Goal: Task Accomplishment & Management: Use online tool/utility

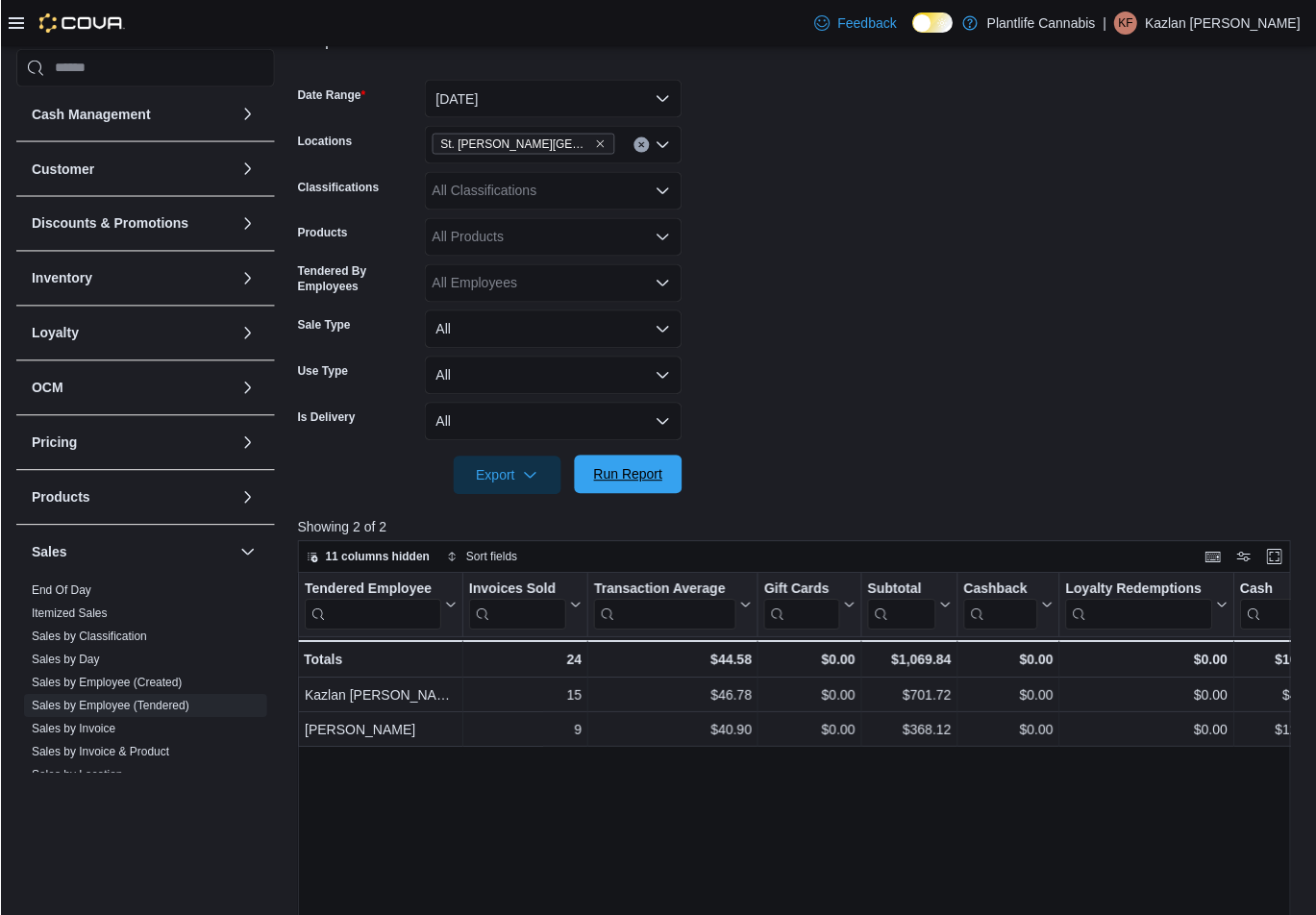
scroll to position [191, 0]
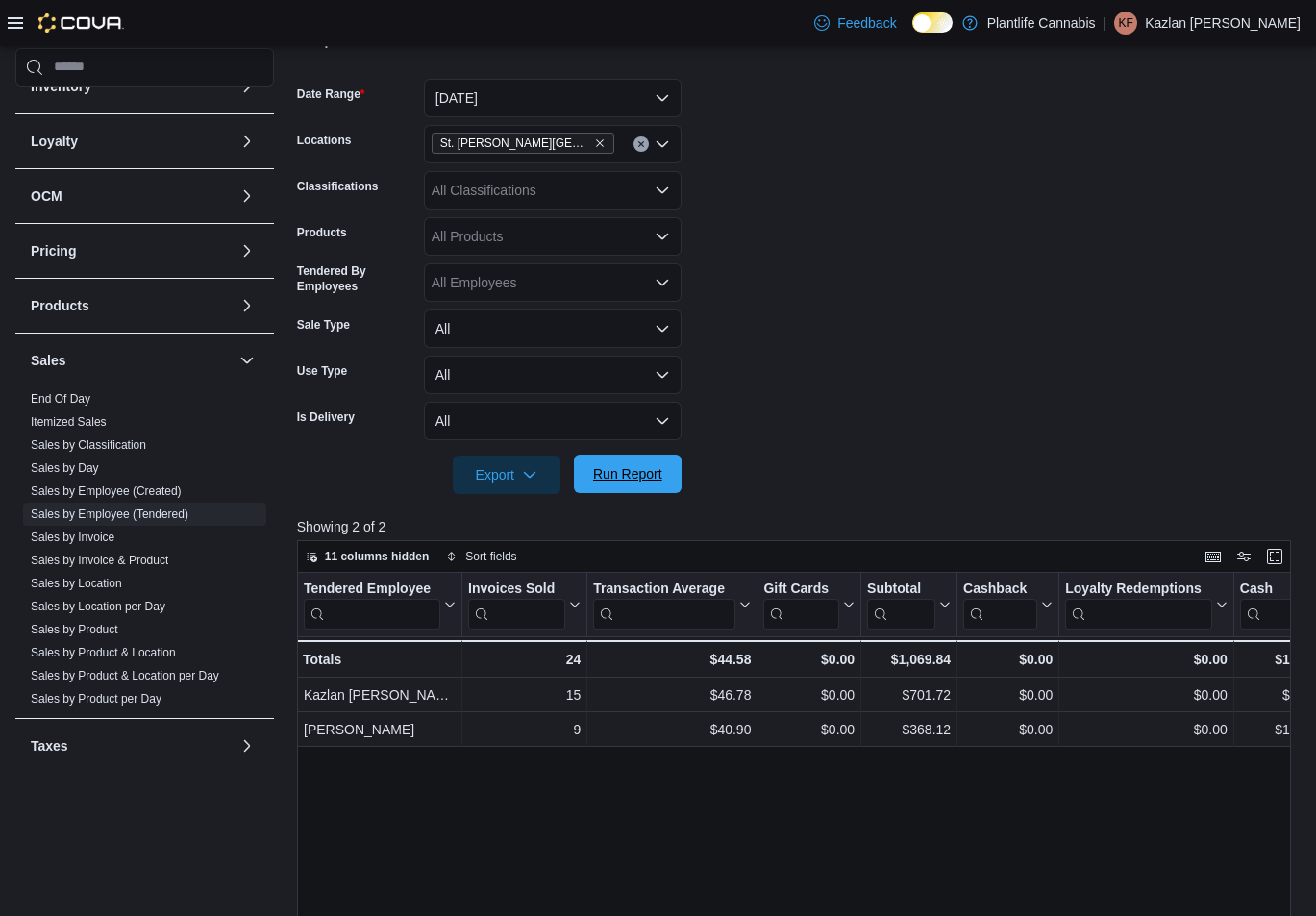
drag, startPoint x: 614, startPoint y: 478, endPoint x: 1150, endPoint y: 0, distance: 718.2
click at [615, 477] on span "Run Report" at bounding box center [628, 474] width 70 height 19
click at [705, 330] on form "Date Range [DATE] Locations [GEOGRAPHIC_DATA][PERSON_NAME] Lakes Classification…" at bounding box center [798, 275] width 1004 height 439
click at [826, 360] on form "Date Range [DATE] Locations [GEOGRAPHIC_DATA][PERSON_NAME] Lakes Classification…" at bounding box center [798, 275] width 1004 height 439
click at [974, 354] on form "Date Range [DATE] Locations [GEOGRAPHIC_DATA][PERSON_NAME] Lakes Classification…" at bounding box center [798, 275] width 1004 height 439
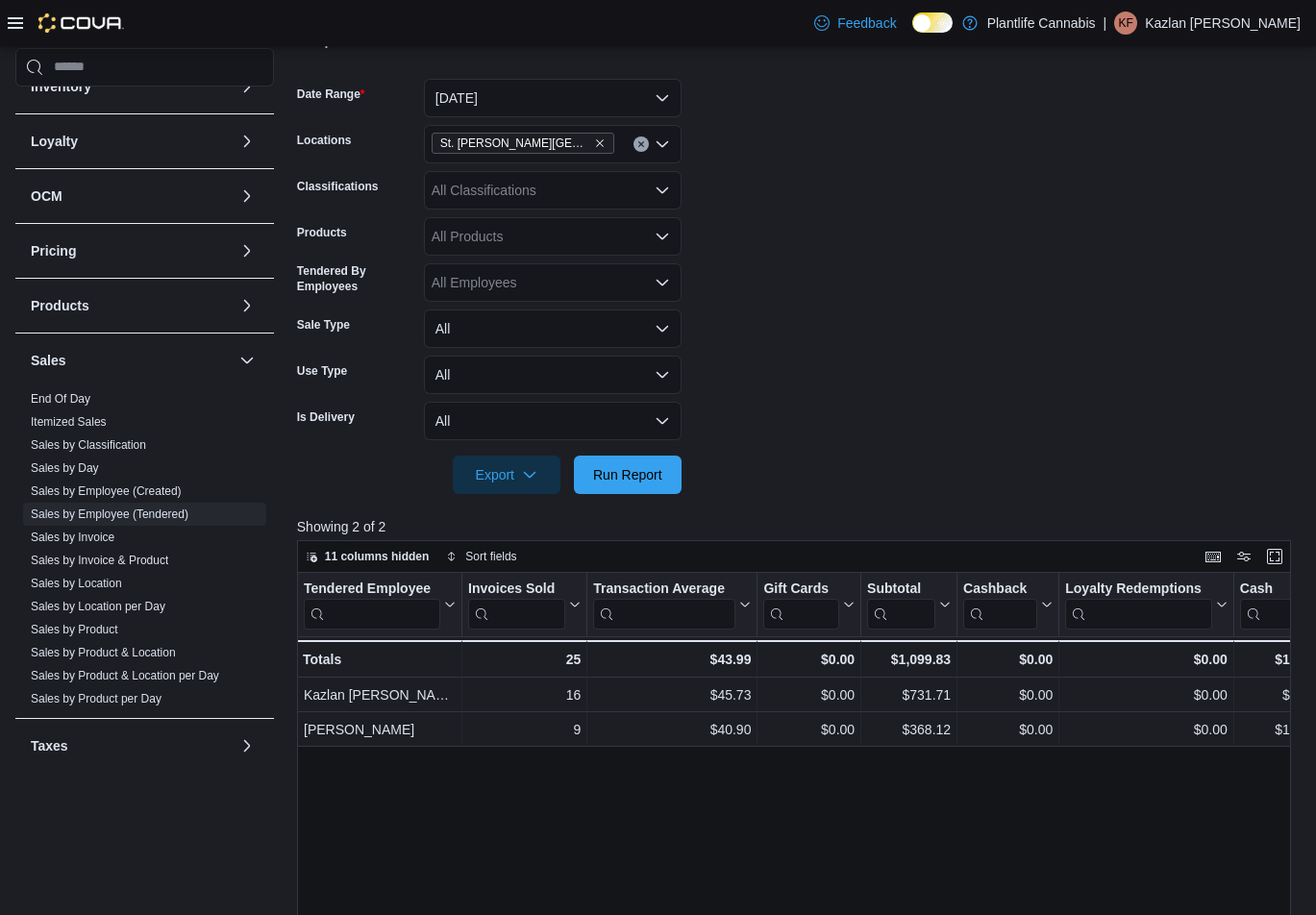
scroll to position [265, 0]
drag, startPoint x: 654, startPoint y: 468, endPoint x: 641, endPoint y: 469, distance: 13.0
click at [652, 469] on span "Run Report" at bounding box center [628, 475] width 70 height 19
click at [580, 87] on button "[DATE]" at bounding box center [553, 100] width 258 height 39
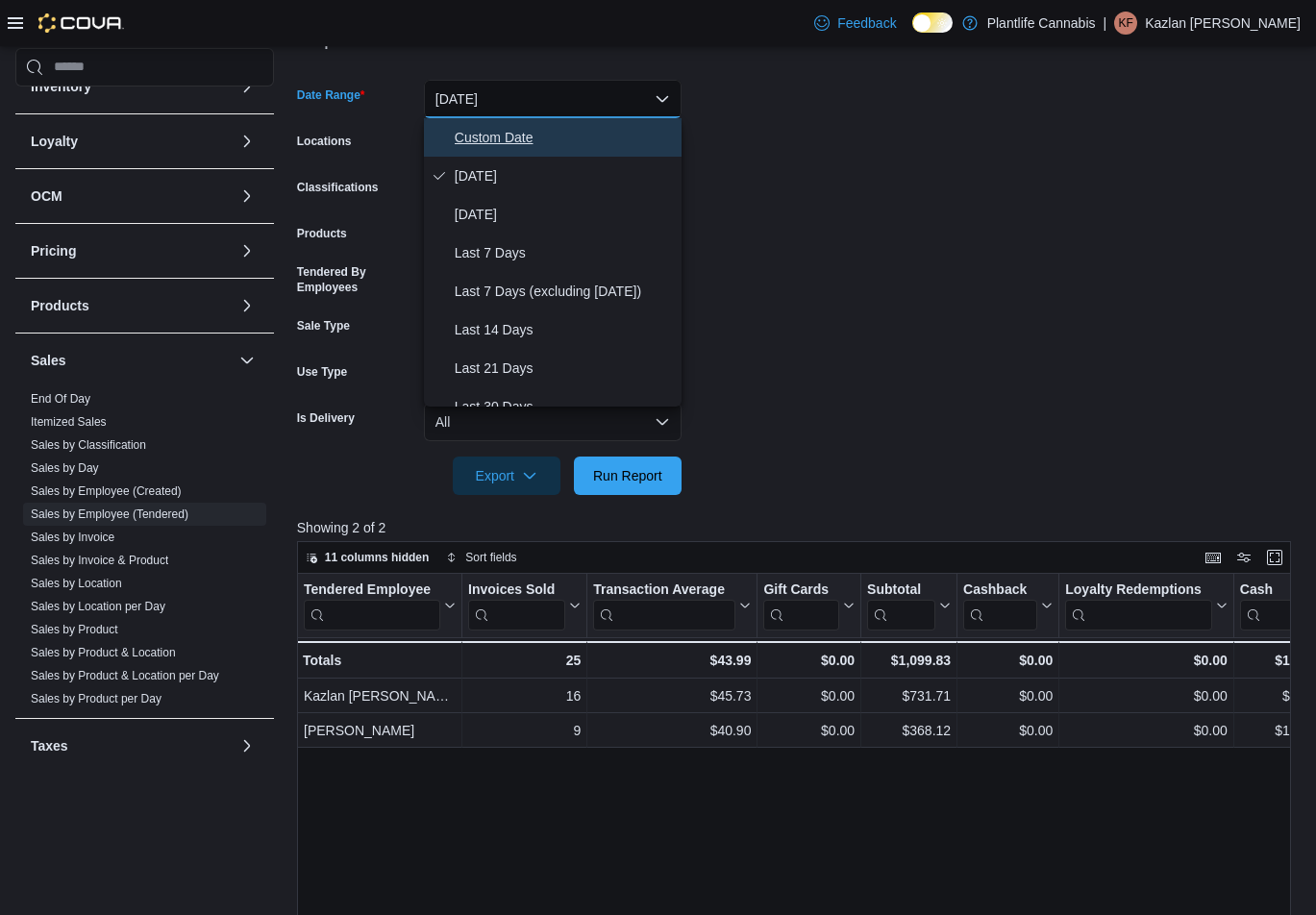
click at [540, 127] on span "Custom Date" at bounding box center [564, 137] width 219 height 23
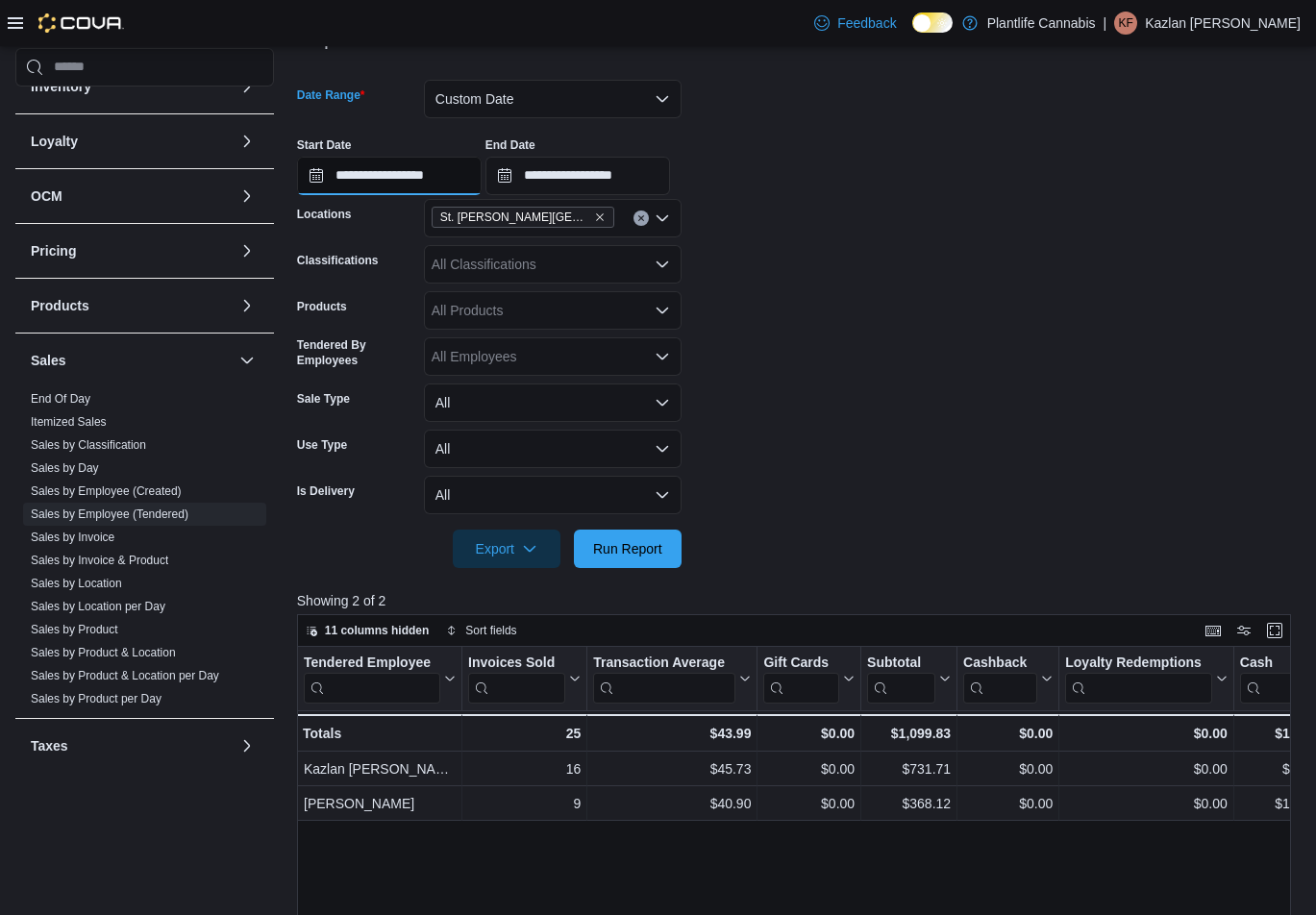
click at [464, 179] on input "**********" at bounding box center [388, 176] width 185 height 39
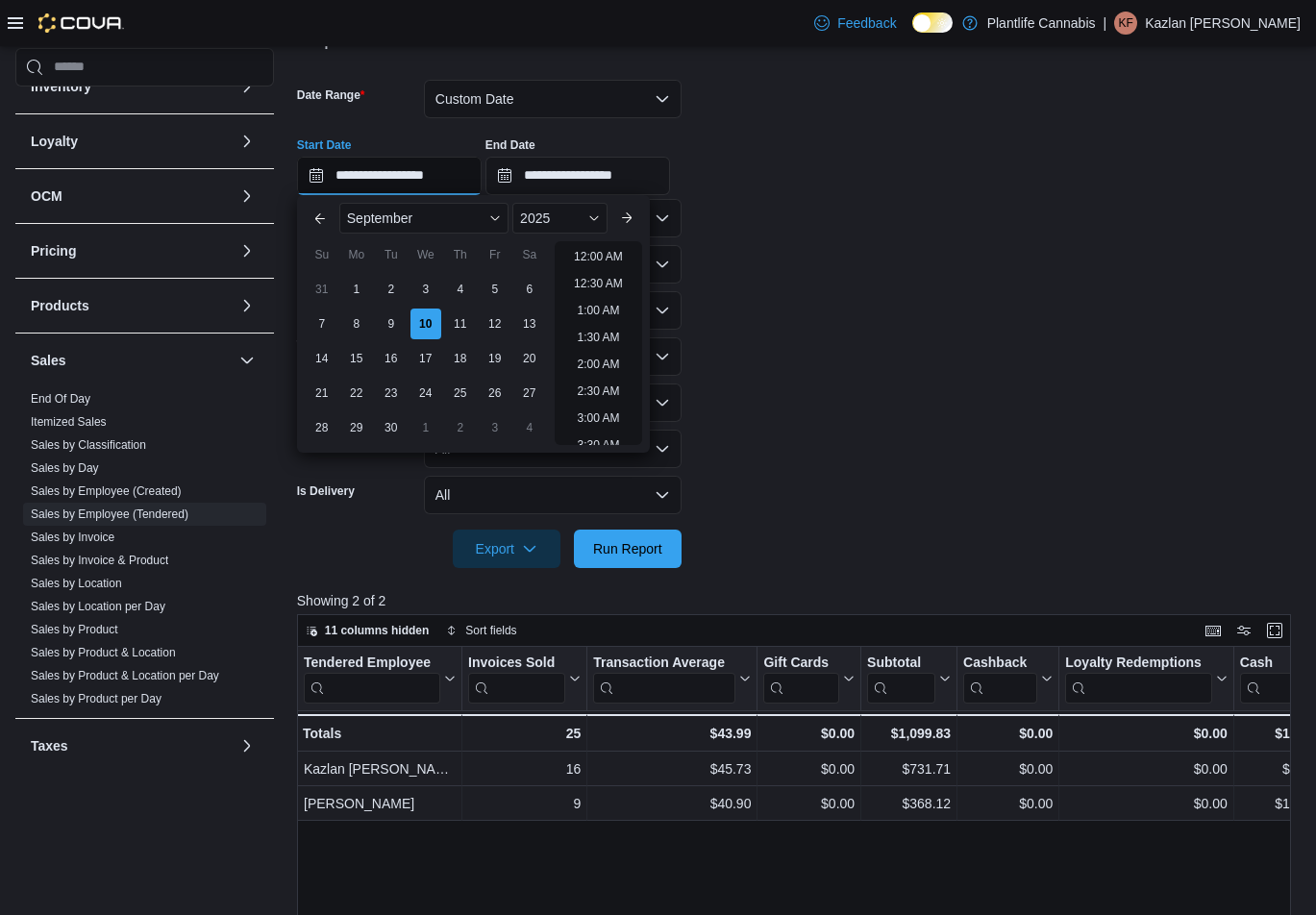
scroll to position [1029, 0]
click at [612, 302] on li "8:00 PM" at bounding box center [598, 304] width 59 height 23
type input "**********"
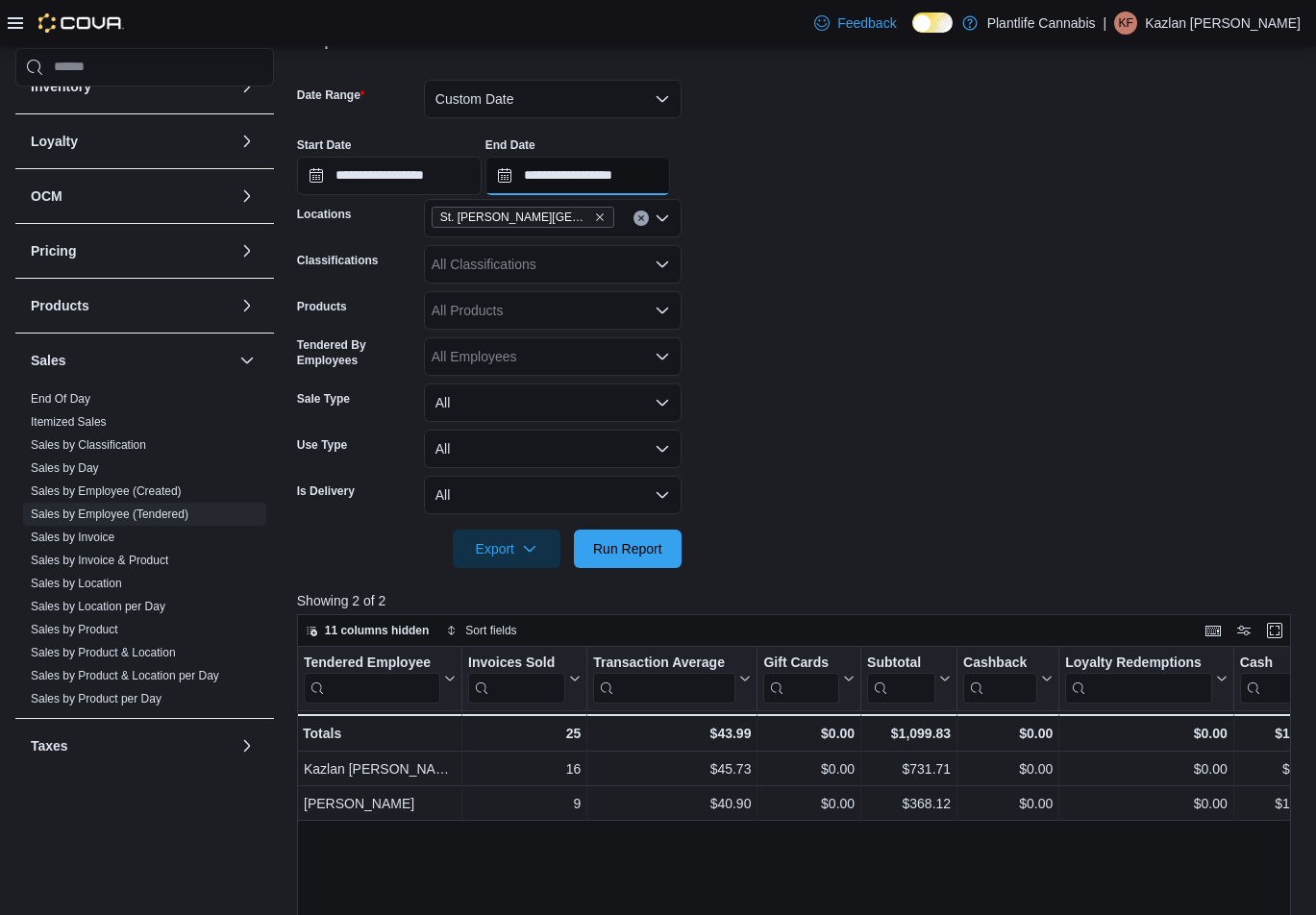
click at [649, 174] on input "**********" at bounding box center [577, 176] width 185 height 39
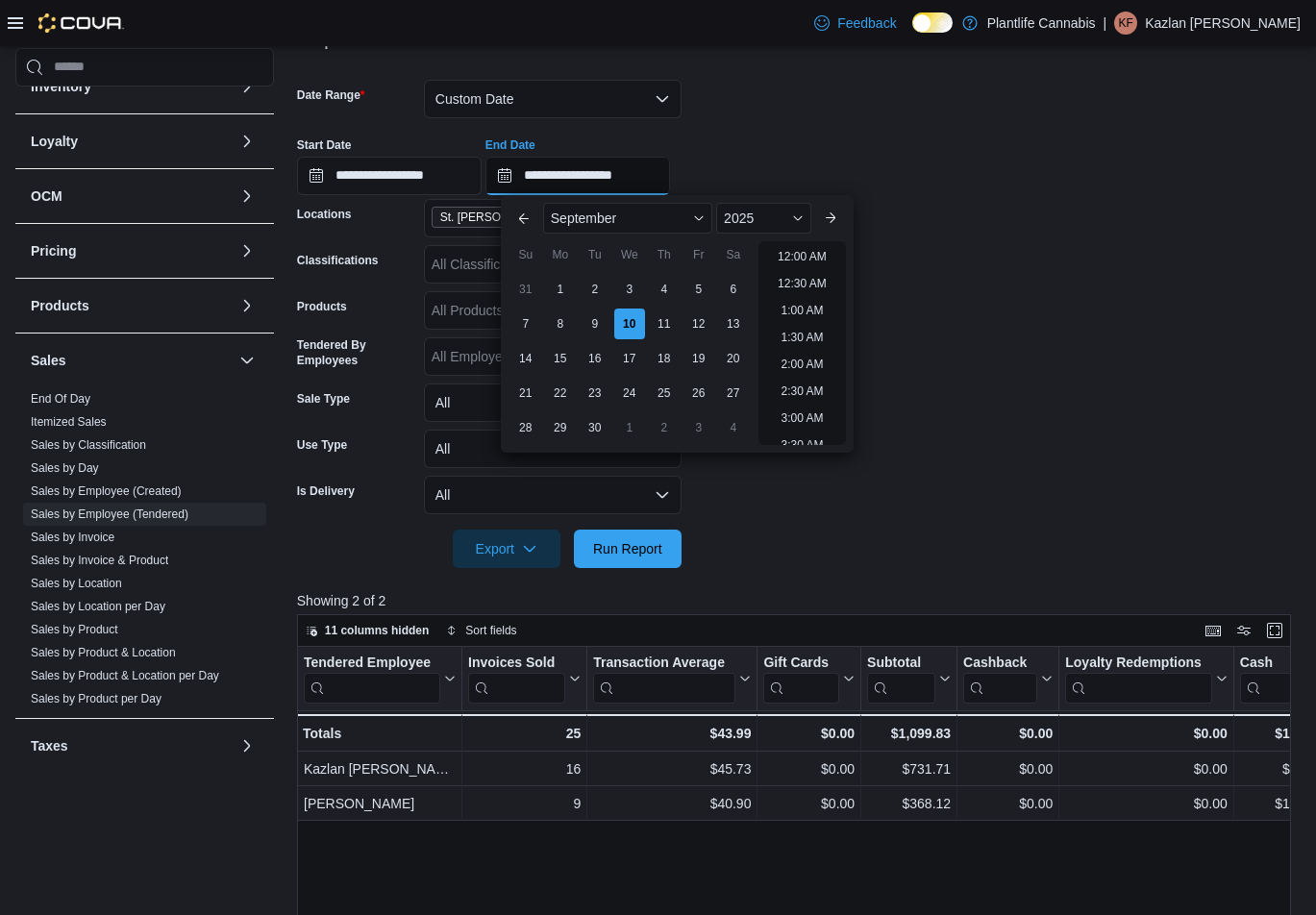
scroll to position [1092, 0]
click at [790, 348] on li "10:00 PM" at bounding box center [802, 349] width 65 height 23
type input "**********"
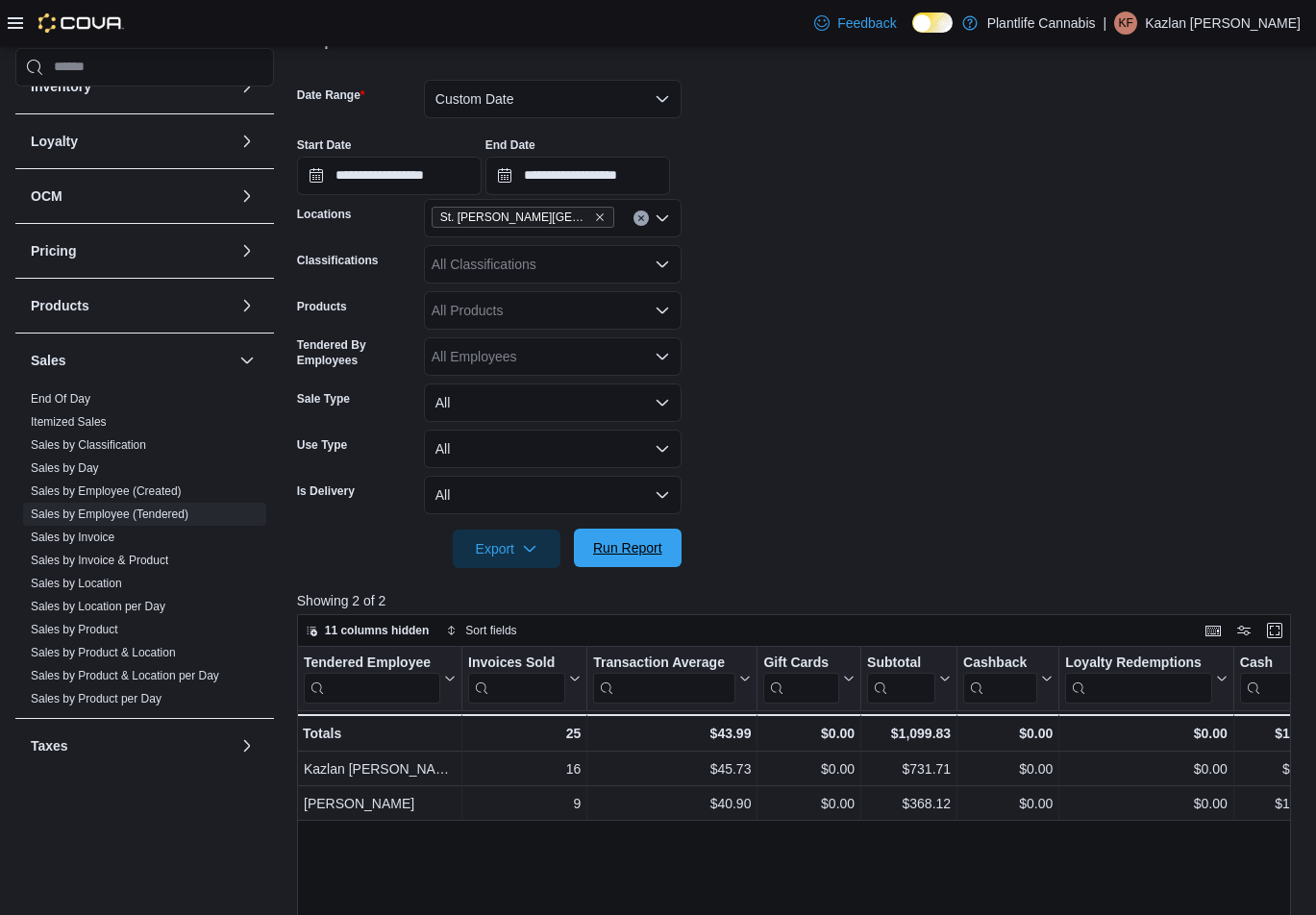
click at [625, 545] on span "Run Report" at bounding box center [628, 548] width 70 height 19
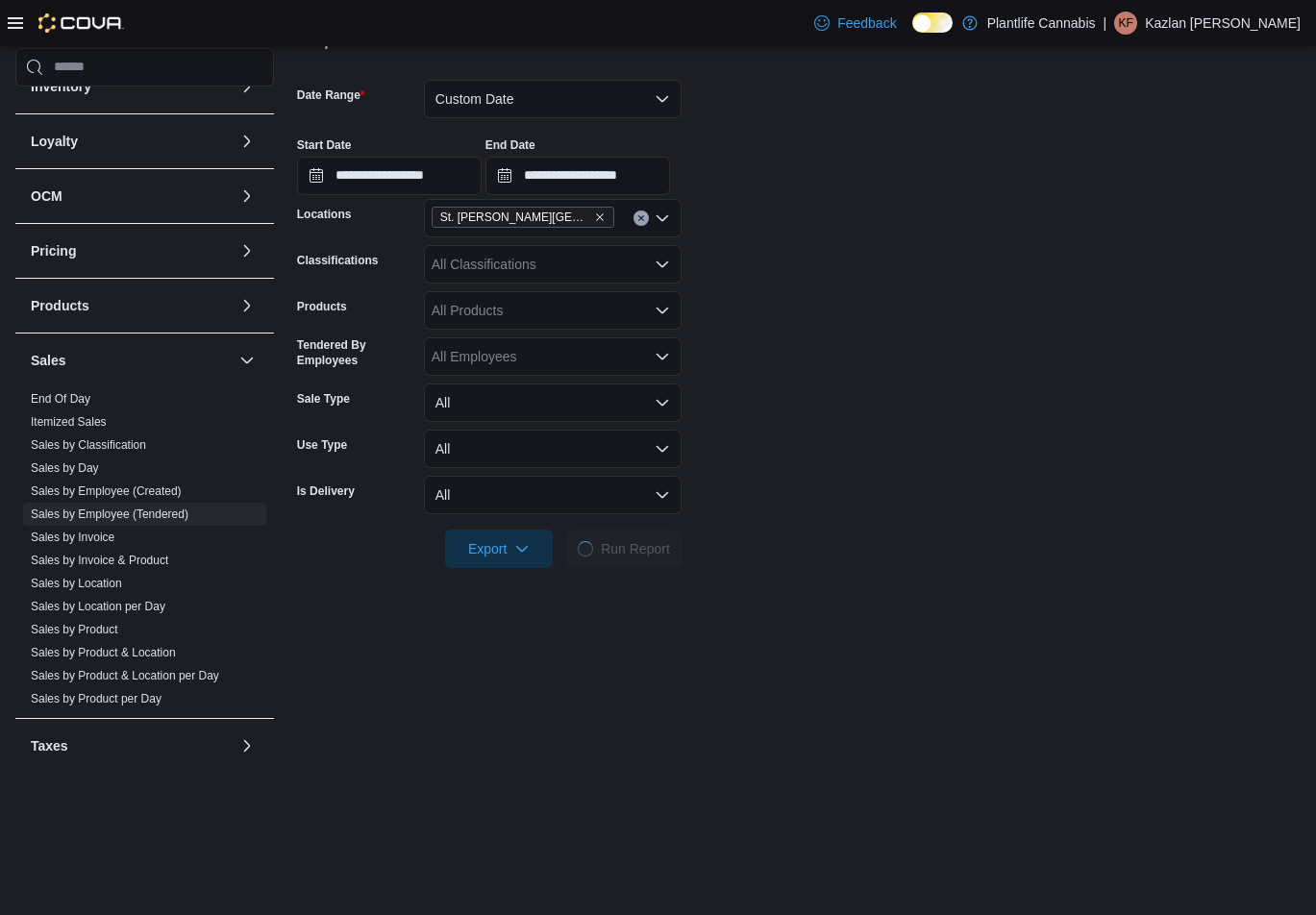
click at [747, 506] on form "**********" at bounding box center [798, 312] width 1004 height 511
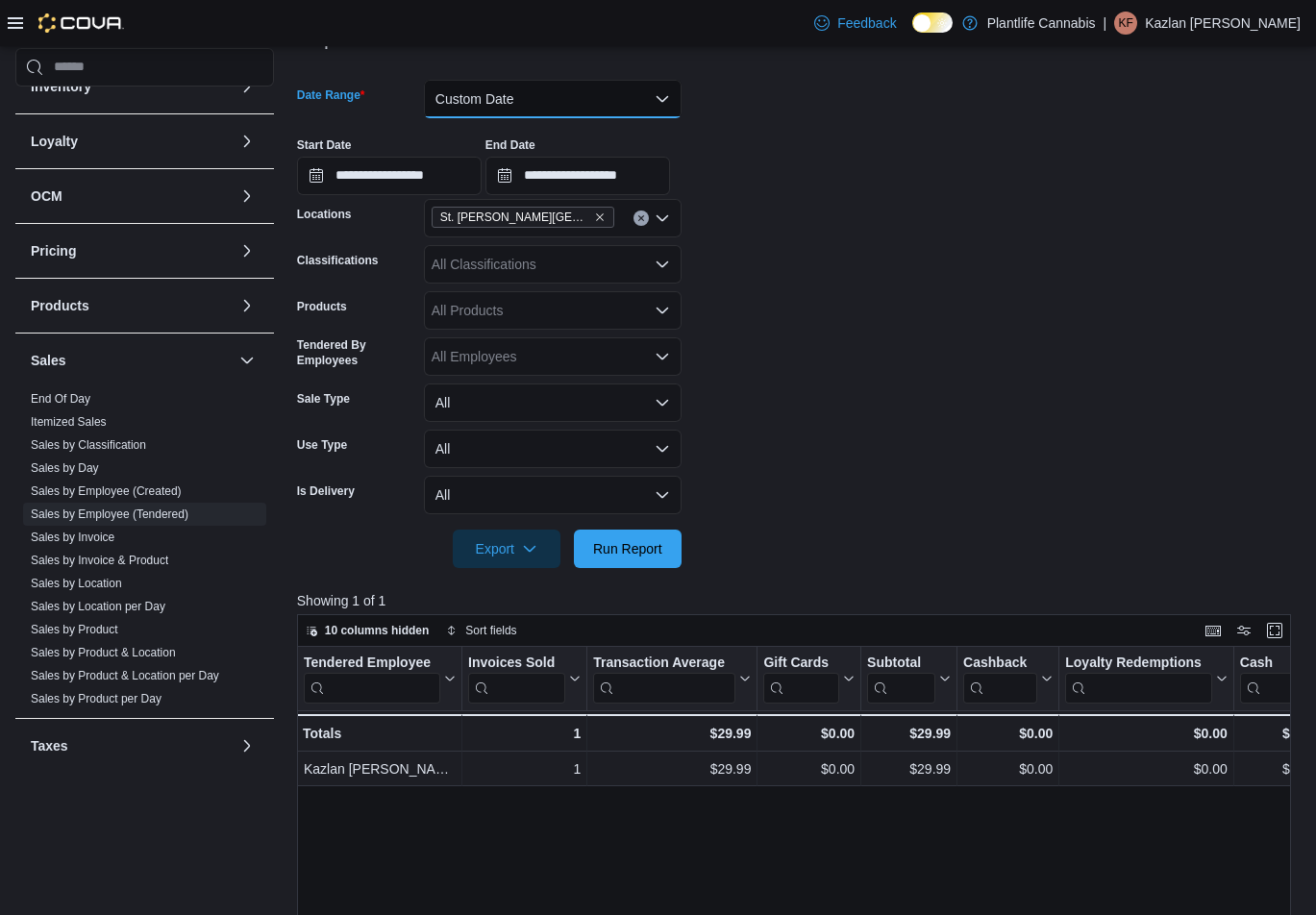
click at [603, 106] on button "Custom Date" at bounding box center [553, 100] width 258 height 39
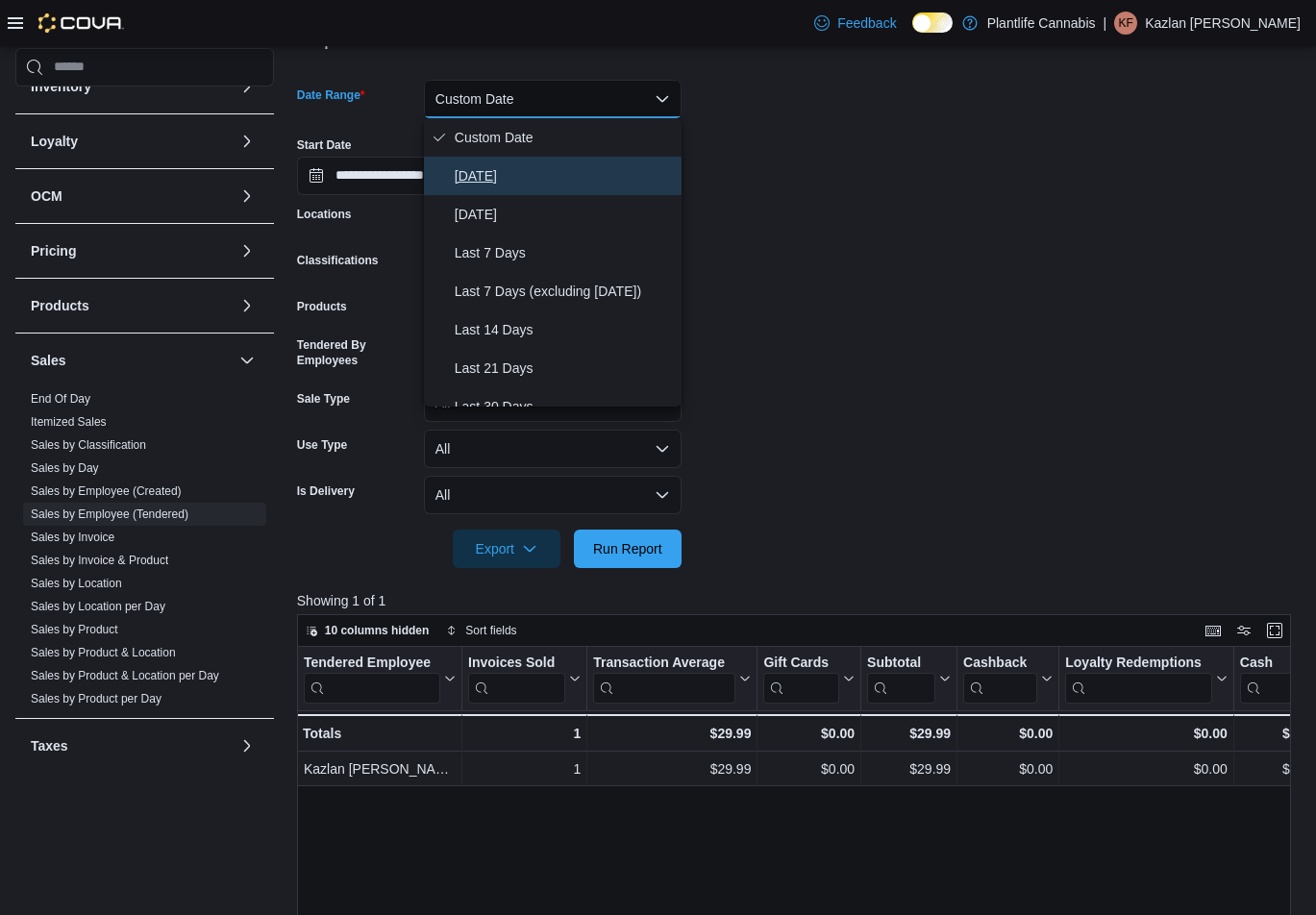
drag, startPoint x: 554, startPoint y: 170, endPoint x: 783, endPoint y: 169, distance: 229.0
click at [556, 170] on span "[DATE]" at bounding box center [564, 176] width 219 height 23
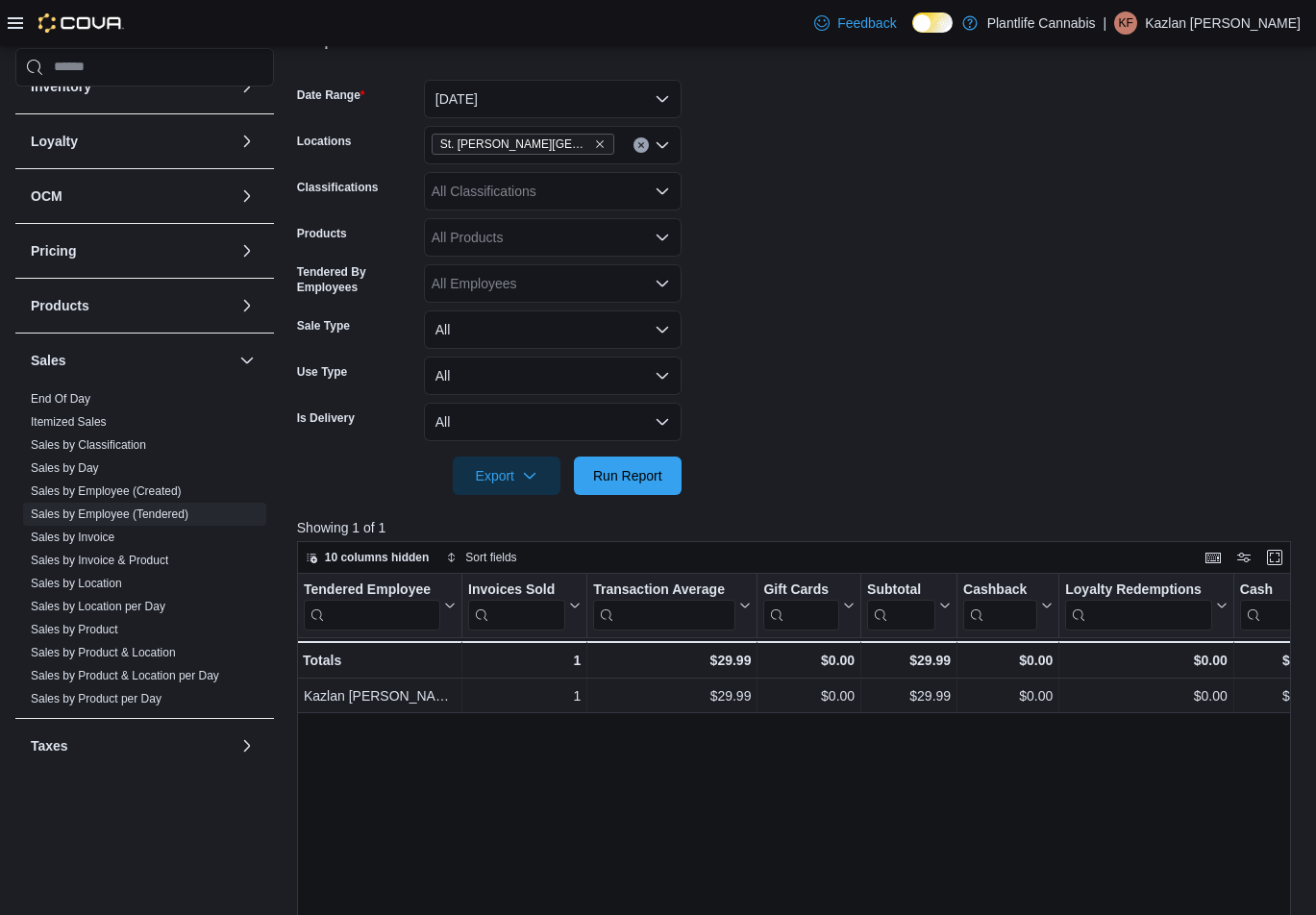
click at [787, 170] on form "Date Range [DATE] Locations [GEOGRAPHIC_DATA][PERSON_NAME] Lakes Classification…" at bounding box center [798, 276] width 1004 height 439
click at [662, 471] on span "Run Report" at bounding box center [628, 475] width 70 height 19
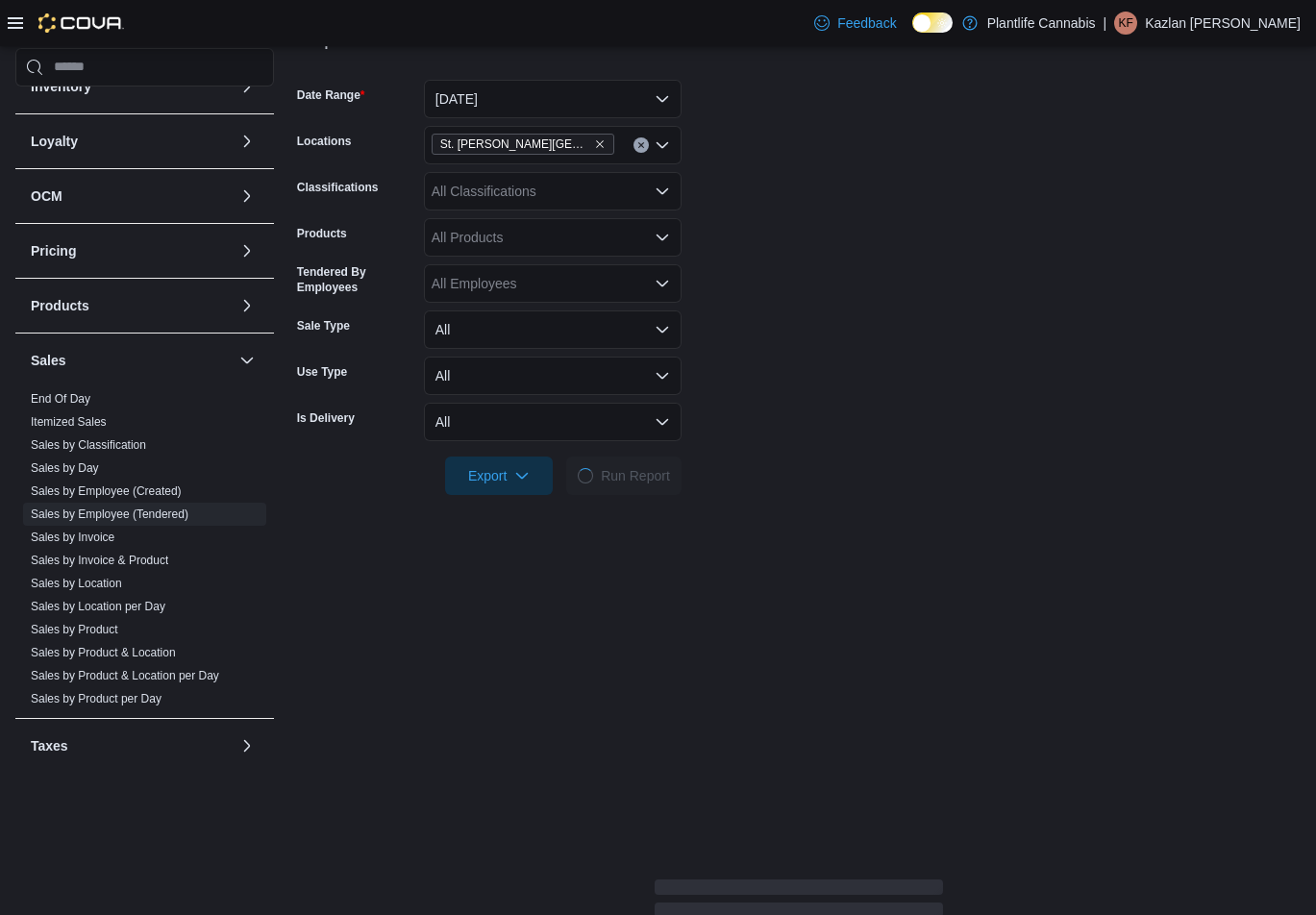
click at [848, 432] on form "Date Range [DATE] Locations [GEOGRAPHIC_DATA][PERSON_NAME] Lakes Classification…" at bounding box center [798, 276] width 1004 height 439
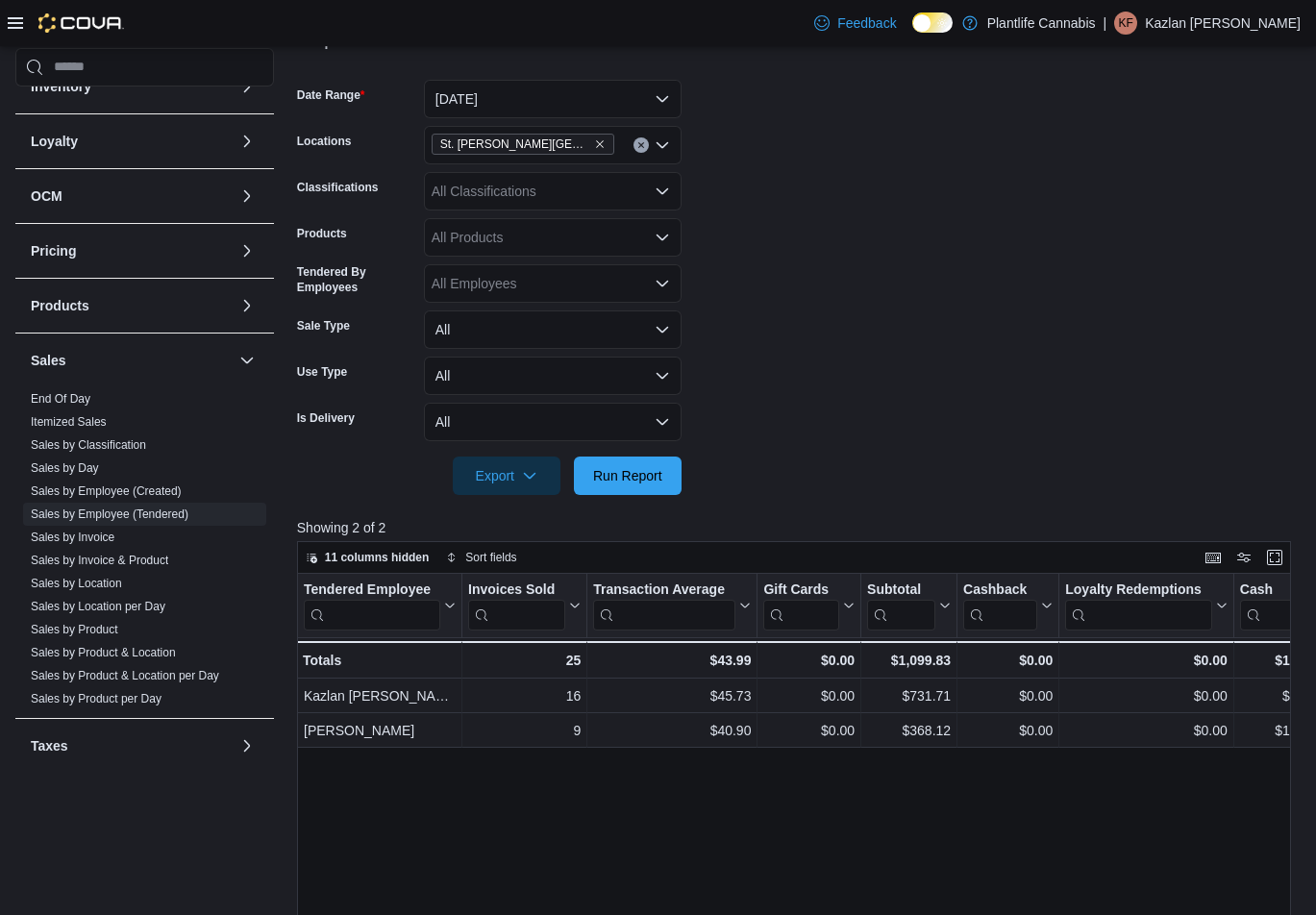
drag, startPoint x: 958, startPoint y: 269, endPoint x: 862, endPoint y: 271, distance: 96.0
click at [958, 269] on form "Date Range [DATE] Locations [GEOGRAPHIC_DATA][PERSON_NAME] Lakes Classification…" at bounding box center [798, 276] width 1004 height 439
drag, startPoint x: 671, startPoint y: 457, endPoint x: 958, endPoint y: 337, distance: 311.1
click at [671, 457] on button "Run Report" at bounding box center [627, 476] width 107 height 39
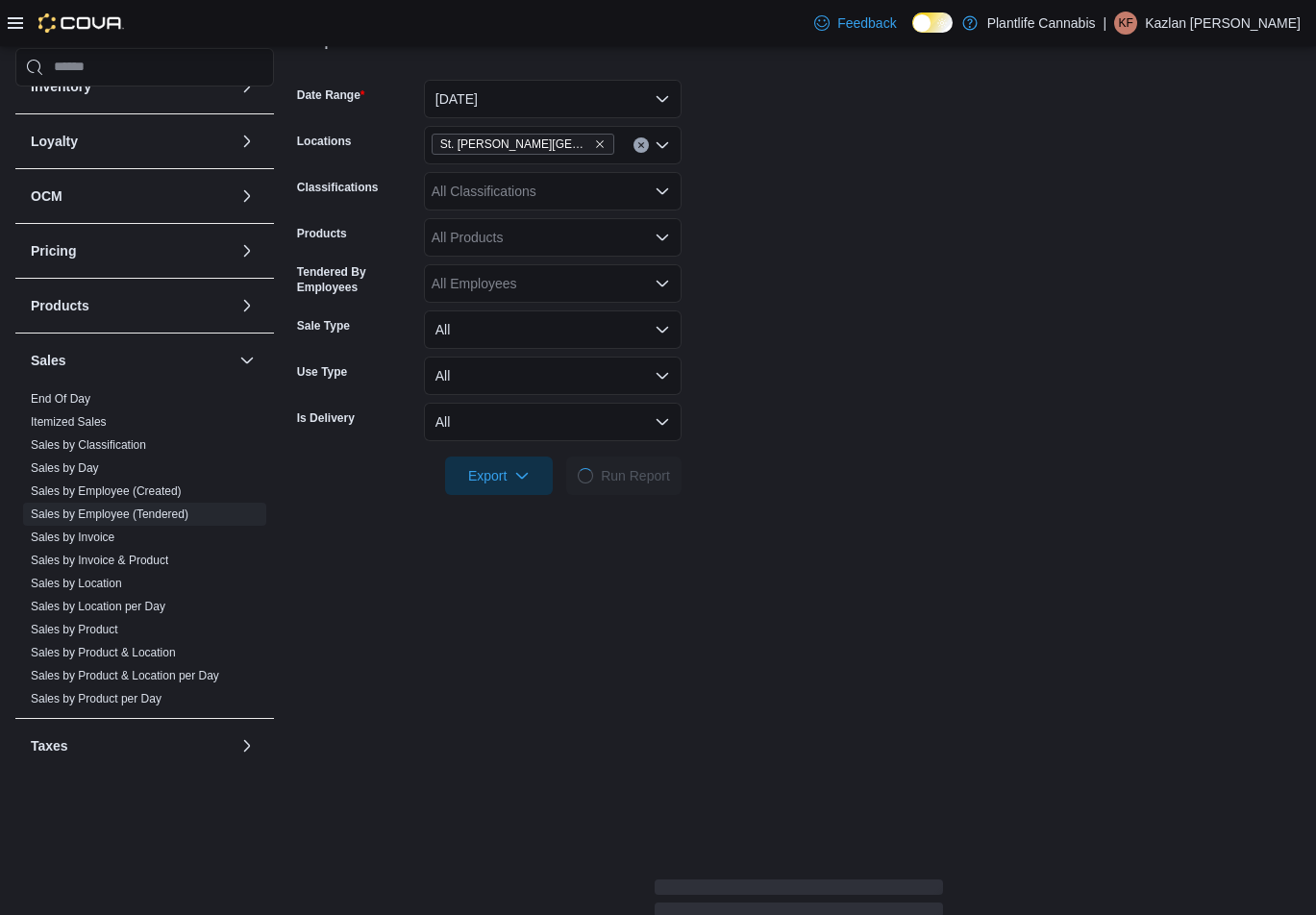
click at [958, 337] on form "Date Range [DATE] Locations [GEOGRAPHIC_DATA][PERSON_NAME] Lakes Classification…" at bounding box center [798, 276] width 1004 height 439
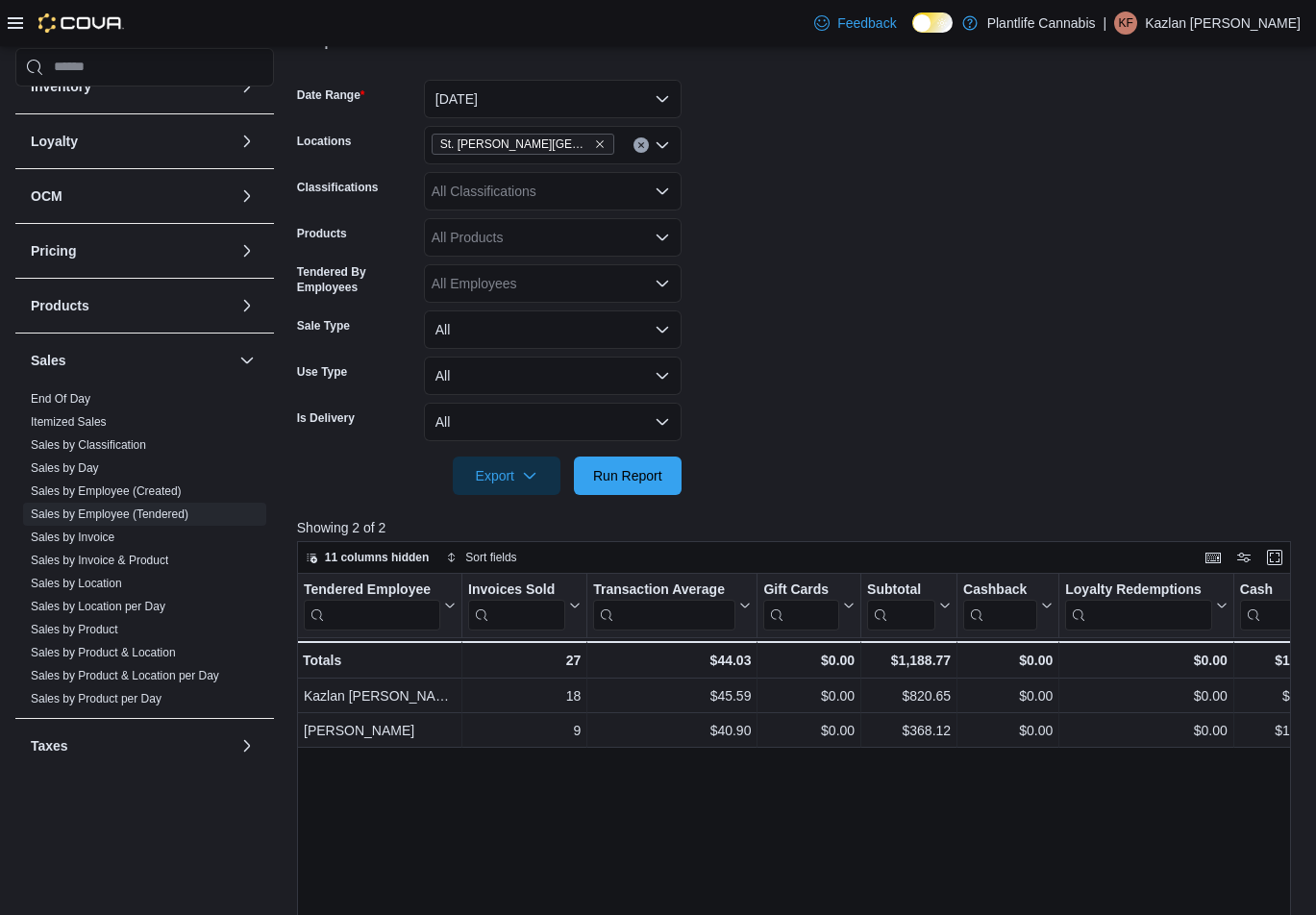
click at [790, 283] on form "Date Range [DATE] Locations [GEOGRAPHIC_DATA][PERSON_NAME] Lakes Classification…" at bounding box center [798, 276] width 1004 height 439
click at [651, 476] on span "Run Report" at bounding box center [628, 476] width 70 height 19
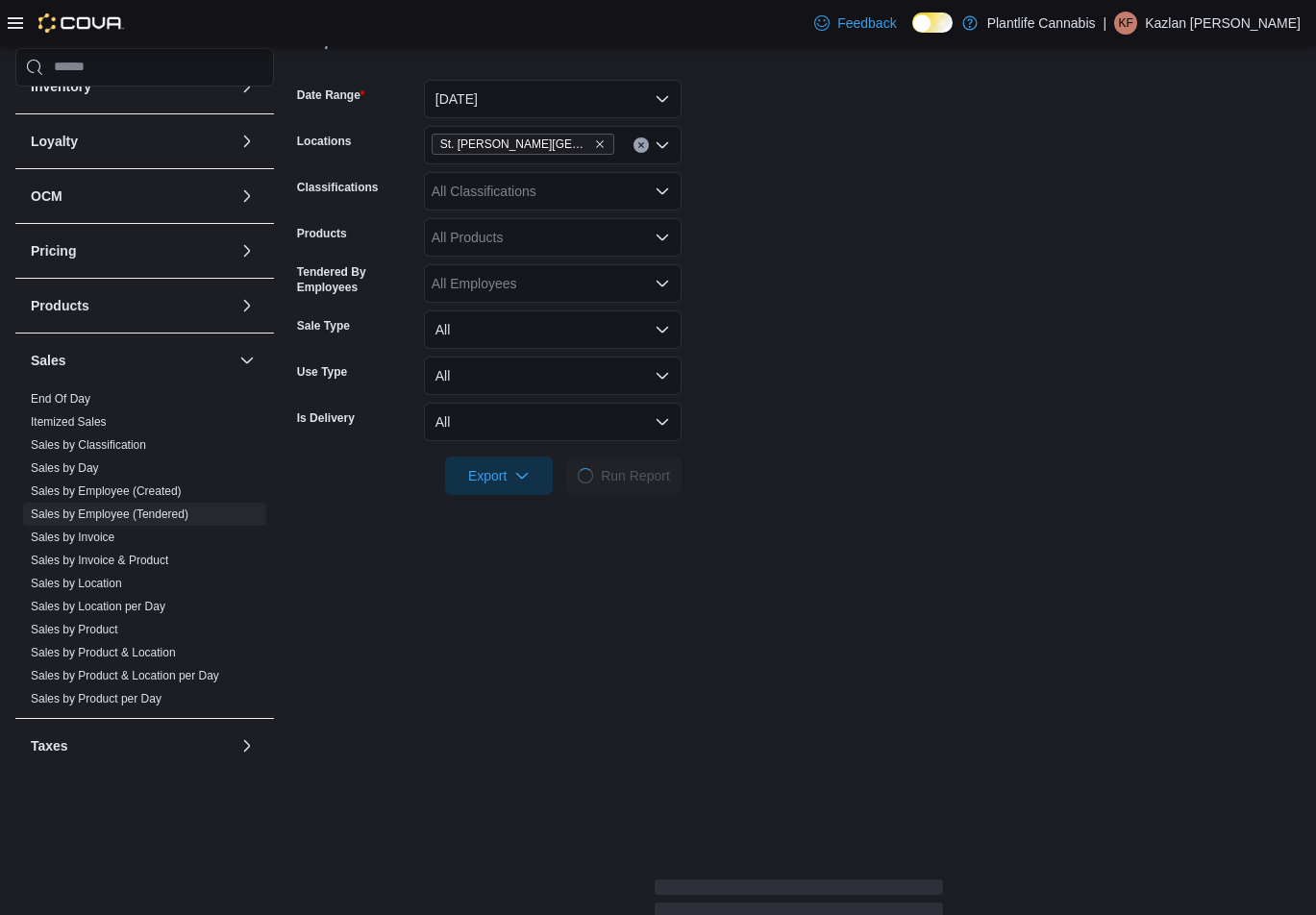
click at [796, 415] on form "Date Range [DATE] Locations [GEOGRAPHIC_DATA][PERSON_NAME] Lakes Classification…" at bounding box center [798, 276] width 1004 height 439
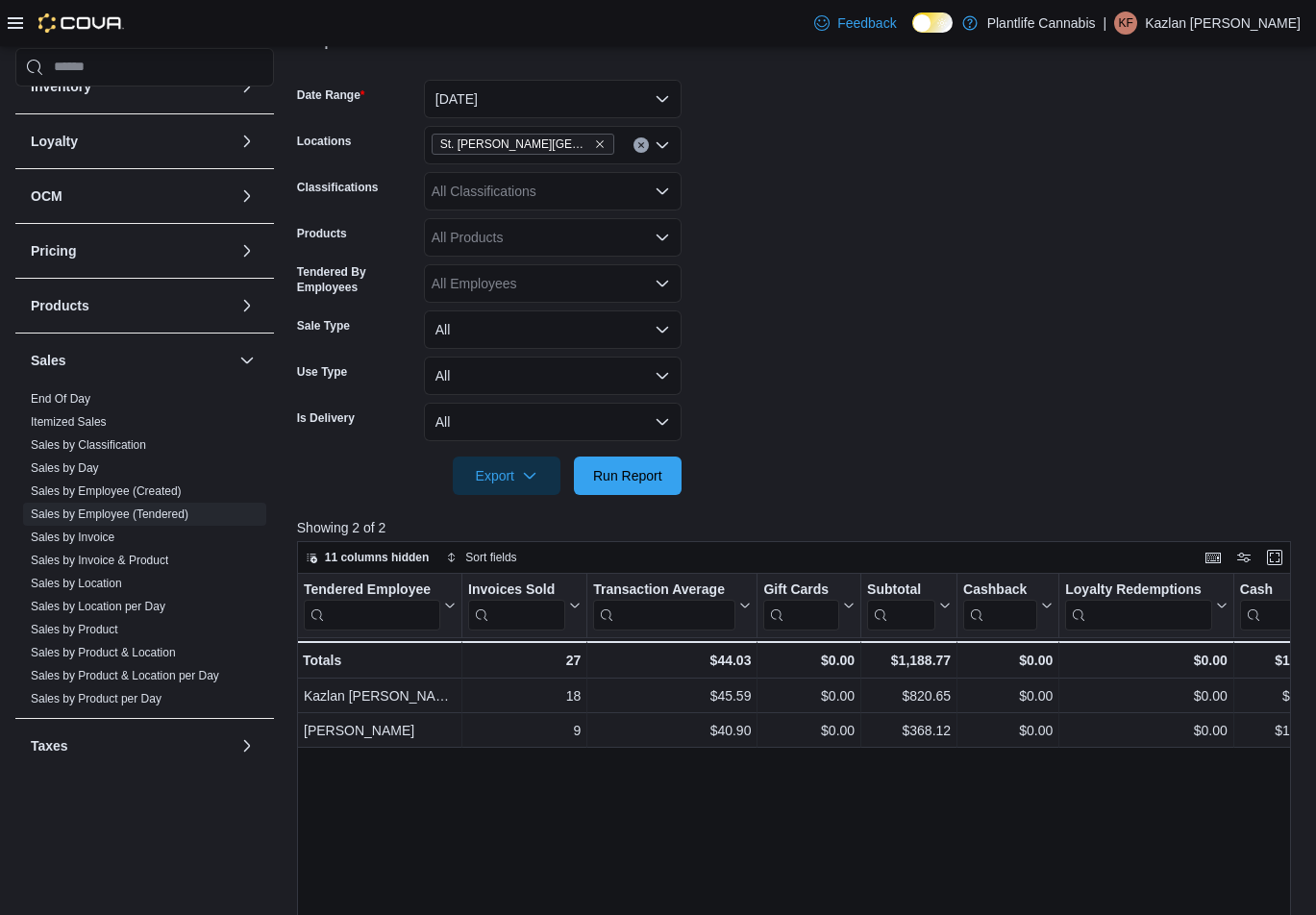
drag, startPoint x: 929, startPoint y: 373, endPoint x: 724, endPoint y: 424, distance: 211.2
click at [915, 375] on form "Date Range [DATE] Locations [GEOGRAPHIC_DATA][PERSON_NAME] Lakes Classification…" at bounding box center [798, 276] width 1004 height 439
drag, startPoint x: 656, startPoint y: 457, endPoint x: 694, endPoint y: 447, distance: 39.3
click at [685, 449] on form "Date Range [DATE] Locations [GEOGRAPHIC_DATA][PERSON_NAME] Lakes Classification…" at bounding box center [798, 276] width 1004 height 439
click at [933, 362] on form "Date Range [DATE] Locations [GEOGRAPHIC_DATA][PERSON_NAME] Lakes Classification…" at bounding box center [798, 276] width 1004 height 439
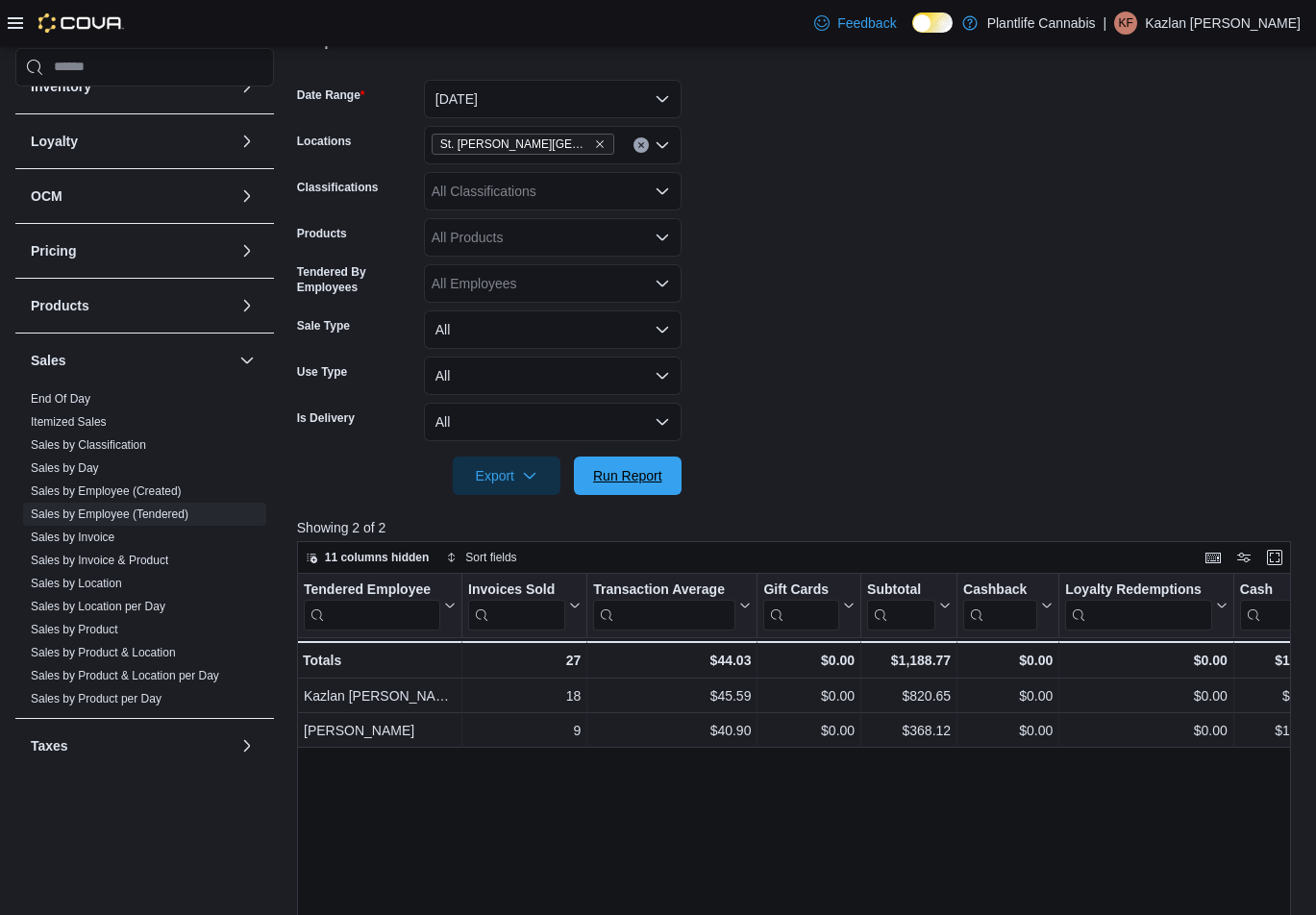
drag, startPoint x: 640, startPoint y: 471, endPoint x: 786, endPoint y: 371, distance: 177.0
click at [642, 471] on span "Run Report" at bounding box center [628, 476] width 70 height 19
